Goal: Task Accomplishment & Management: Manage account settings

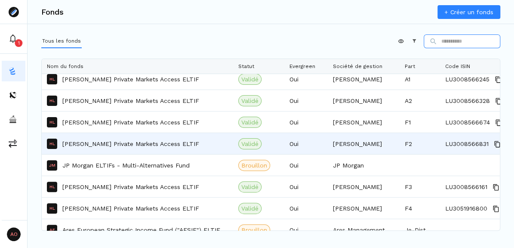
scroll to position [121, 0]
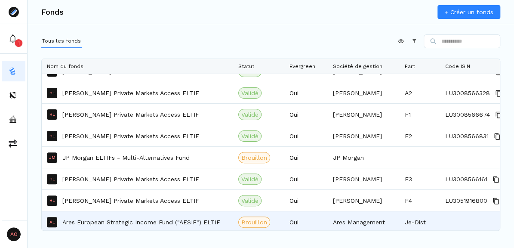
click at [116, 222] on p "Ares European Strategic Income Fund ("AESIF") ELTIF" at bounding box center [141, 222] width 158 height 9
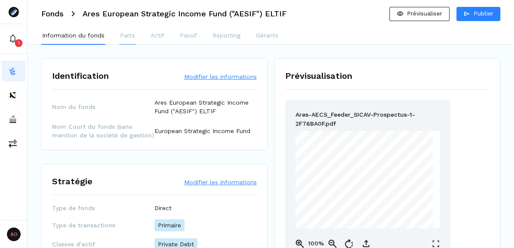
click at [124, 32] on p "Parts" at bounding box center [127, 35] width 15 height 9
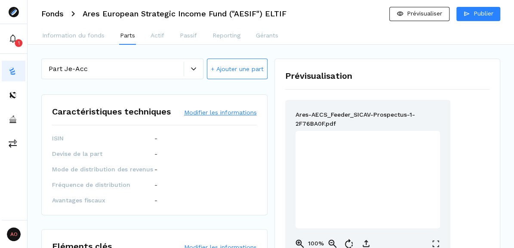
click at [194, 69] on icon at bounding box center [193, 68] width 5 height 5
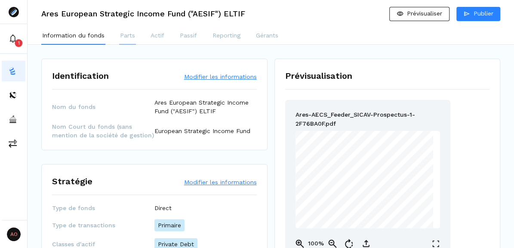
click at [126, 34] on p "Parts" at bounding box center [127, 35] width 15 height 9
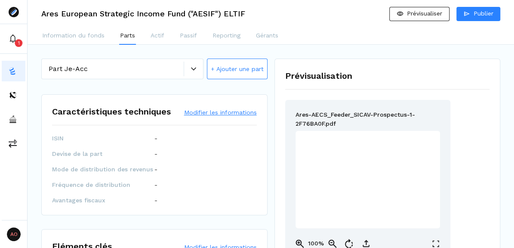
click at [193, 67] on icon at bounding box center [193, 68] width 5 height 5
click at [235, 71] on button "+ Ajouter une part" at bounding box center [237, 69] width 61 height 21
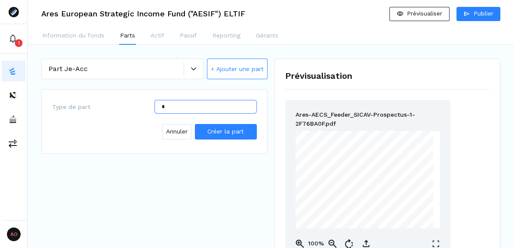
click at [185, 107] on input "*" at bounding box center [205, 107] width 102 height 14
type input "*"
type input "*****"
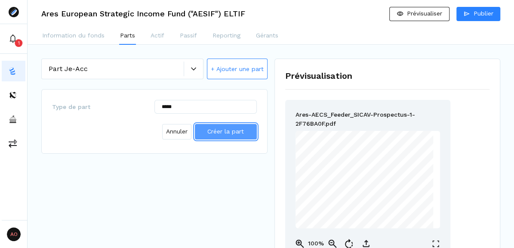
click at [237, 129] on span "Créer la part" at bounding box center [225, 131] width 37 height 7
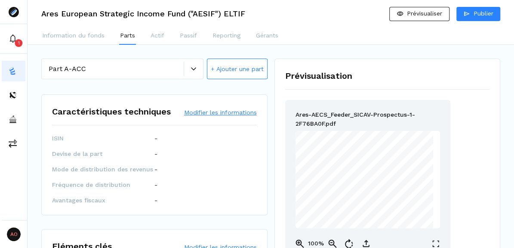
click at [239, 69] on button "+ Ajouter une part" at bounding box center [237, 69] width 61 height 21
